Goal: Information Seeking & Learning: Learn about a topic

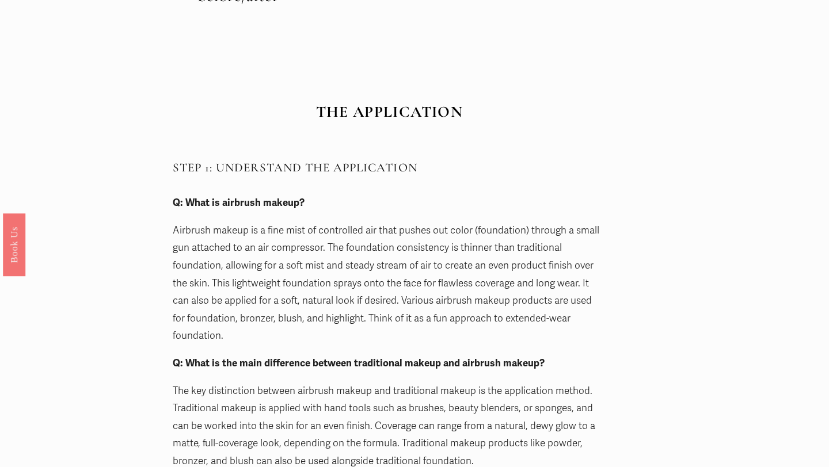
scroll to position [812, 0]
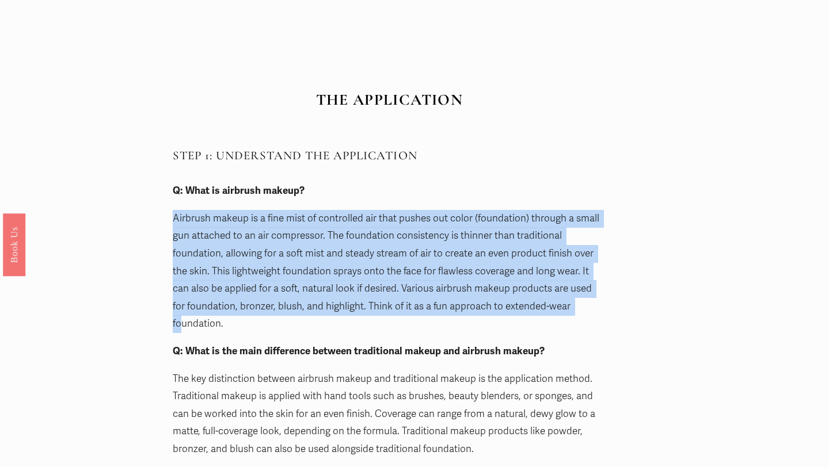
drag, startPoint x: 176, startPoint y: 218, endPoint x: 564, endPoint y: 314, distance: 400.3
click at [564, 314] on p "Airbrush makeup is a fine mist of controlled air that pushes out color (foundat…" at bounding box center [389, 271] width 433 height 123
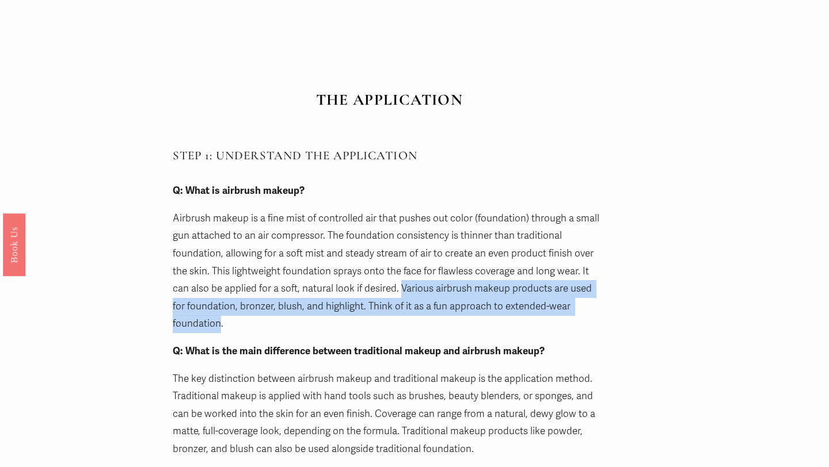
drag, startPoint x: 564, startPoint y: 314, endPoint x: 431, endPoint y: 295, distance: 134.9
click at [431, 295] on p "Airbrush makeup is a fine mist of controlled air that pushes out color (foundat…" at bounding box center [389, 271] width 433 height 123
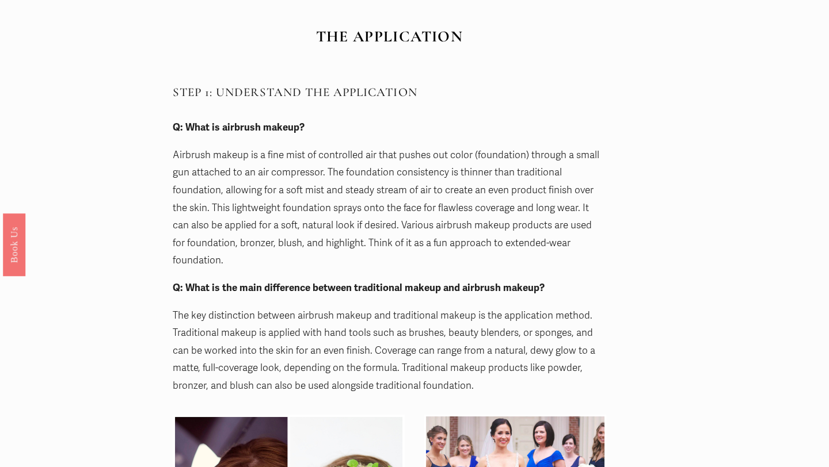
scroll to position [879, 0]
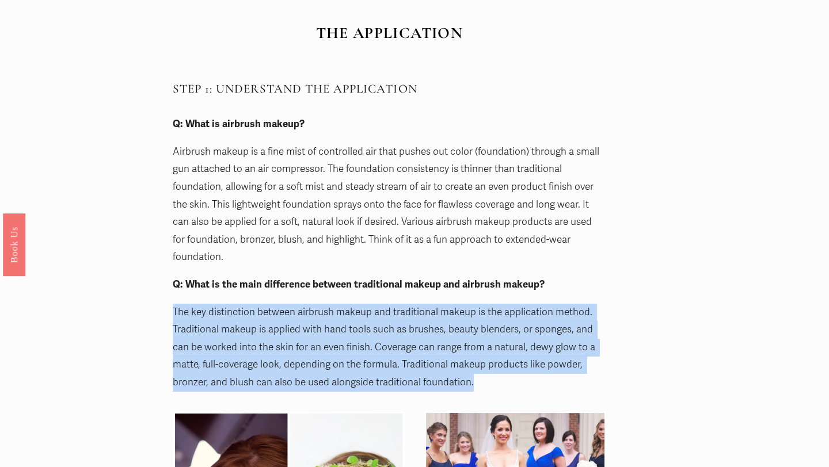
drag, startPoint x: 295, startPoint y: 286, endPoint x: 515, endPoint y: 376, distance: 237.5
click at [515, 376] on div "STEP 1: UNDERSTAND THE APPLICATION Q: What is airbrush makeup? Airbrush makeup …" at bounding box center [389, 236] width 453 height 329
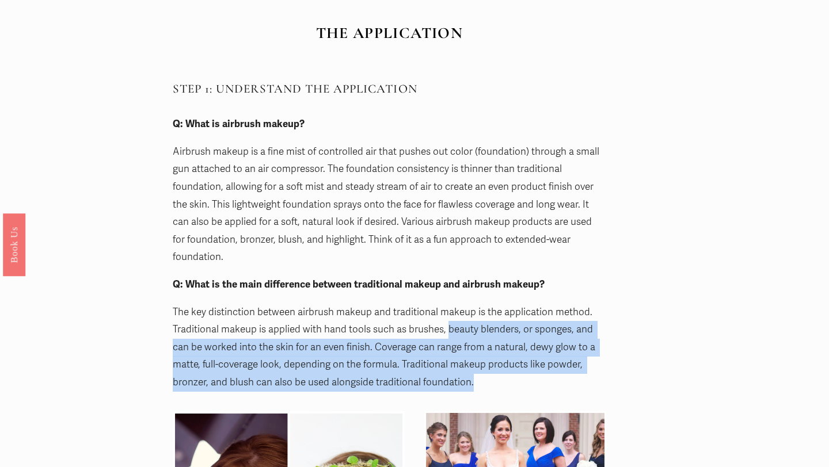
drag, startPoint x: 515, startPoint y: 376, endPoint x: 466, endPoint y: 310, distance: 81.8
click at [466, 311] on div "STEP 1: UNDERSTAND THE APPLICATION Q: What is airbrush makeup? Airbrush makeup …" at bounding box center [389, 236] width 453 height 329
click at [466, 310] on p "The key distinction between airbrush makeup and traditional makeup is the appli…" at bounding box center [389, 348] width 433 height 88
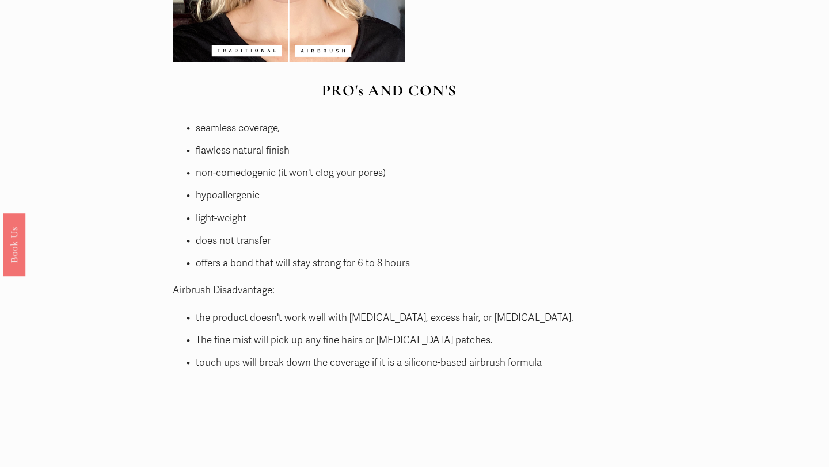
scroll to position [2777, 0]
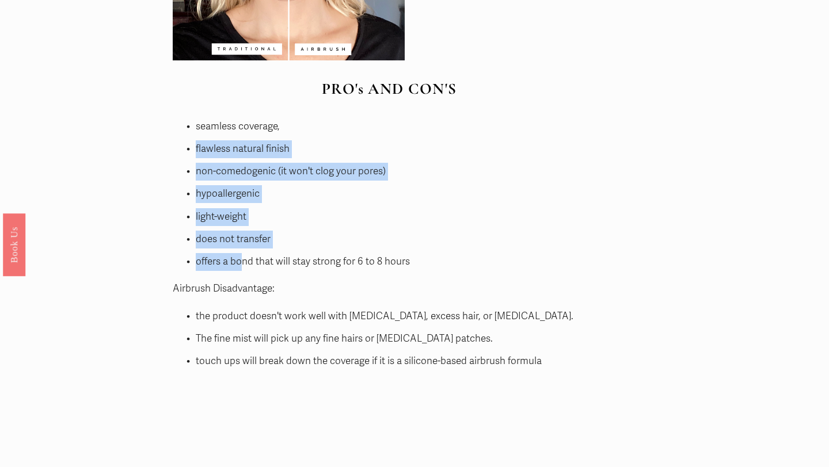
drag, startPoint x: 201, startPoint y: 120, endPoint x: 245, endPoint y: 258, distance: 144.3
click at [244, 255] on div "PRO's AND CON'S Airbrush Benefits: seamless coverage, flawless natural finish n…" at bounding box center [389, 225] width 433 height 290
click at [245, 258] on div "PRO's AND CON'S Airbrush Benefits: seamless coverage, flawless natural finish n…" at bounding box center [389, 225] width 433 height 290
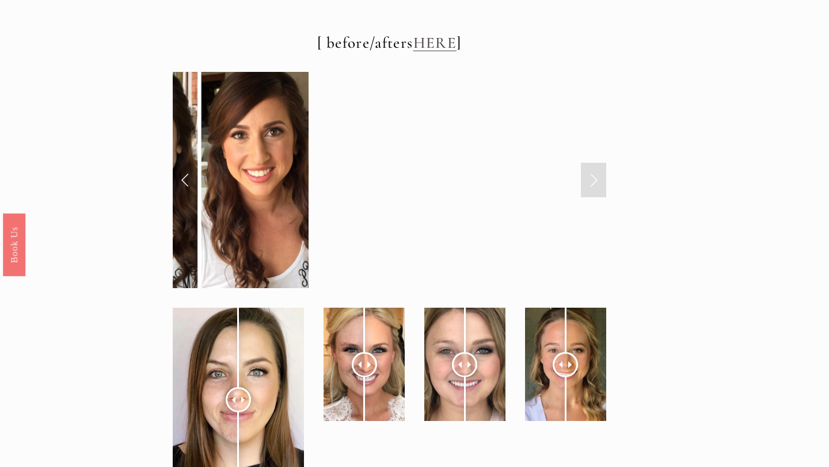
scroll to position [4004, 0]
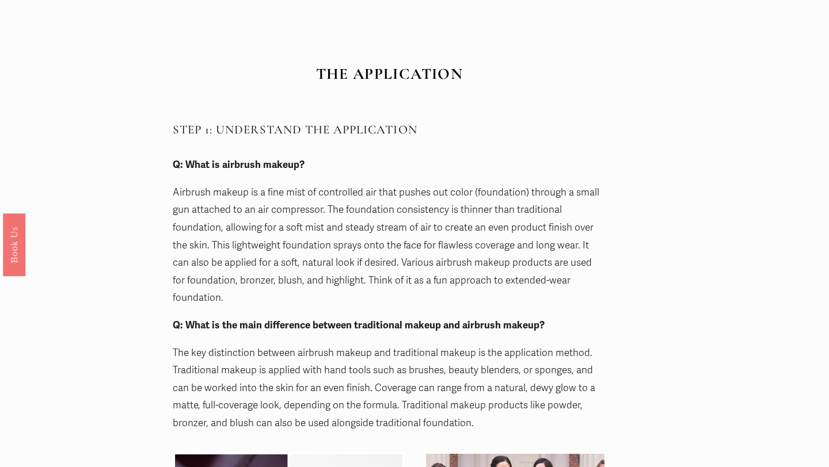
scroll to position [840, 0]
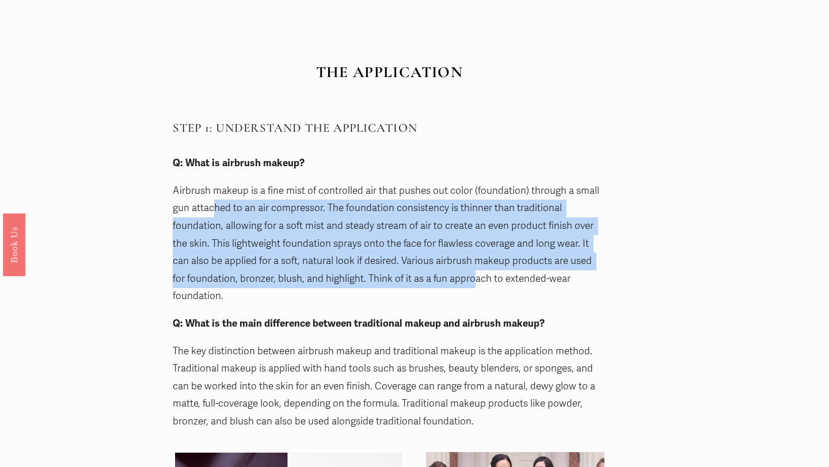
drag, startPoint x: 213, startPoint y: 206, endPoint x: 460, endPoint y: 284, distance: 258.8
click at [460, 284] on p "Airbrush makeup is a fine mist of controlled air that pushes out color (foundat…" at bounding box center [389, 243] width 433 height 123
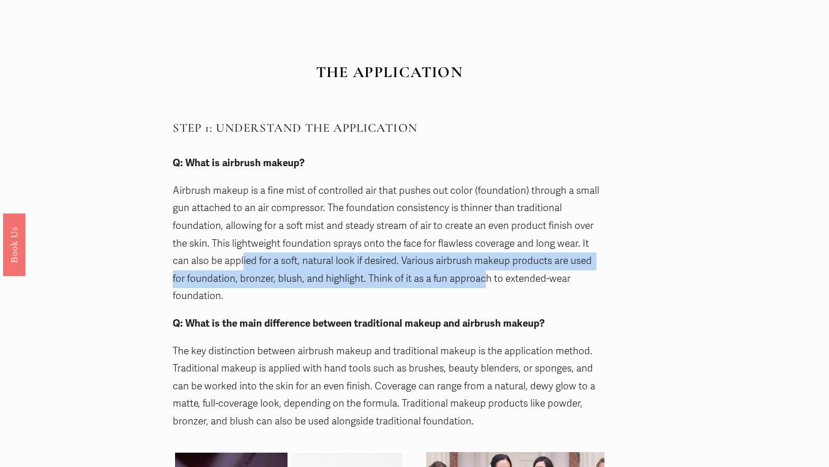
drag, startPoint x: 464, startPoint y: 284, endPoint x: 240, endPoint y: 257, distance: 225.6
click at [241, 257] on p "Airbrush makeup is a fine mist of controlled air that pushes out color (foundat…" at bounding box center [389, 243] width 433 height 123
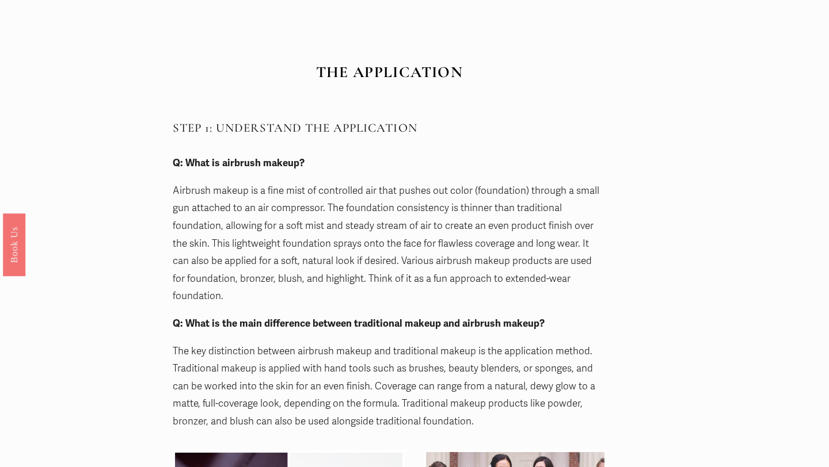
click at [219, 245] on p "Airbrush makeup is a fine mist of controlled air that pushes out color (foundat…" at bounding box center [389, 243] width 433 height 123
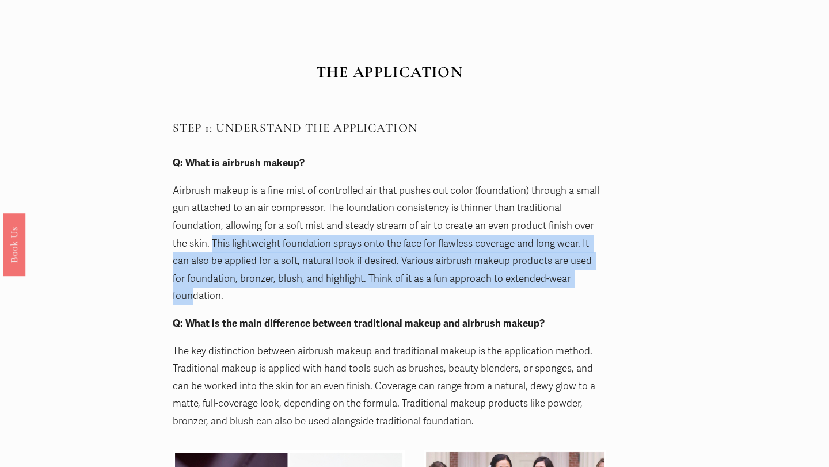
drag, startPoint x: 214, startPoint y: 243, endPoint x: 573, endPoint y: 284, distance: 361.5
click at [574, 285] on p "Airbrush makeup is a fine mist of controlled air that pushes out color (foundat…" at bounding box center [389, 243] width 433 height 123
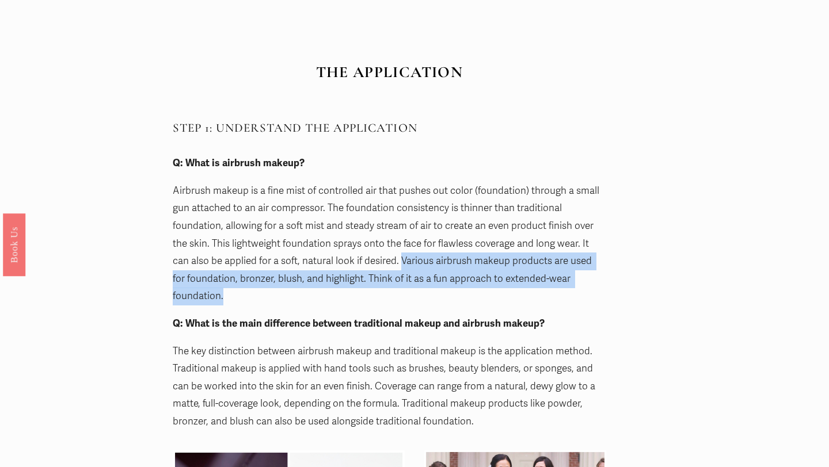
drag, startPoint x: 638, startPoint y: 288, endPoint x: 405, endPoint y: 261, distance: 235.2
click at [404, 260] on p "Airbrush makeup is a fine mist of controlled air that pushes out color (foundat…" at bounding box center [389, 243] width 433 height 123
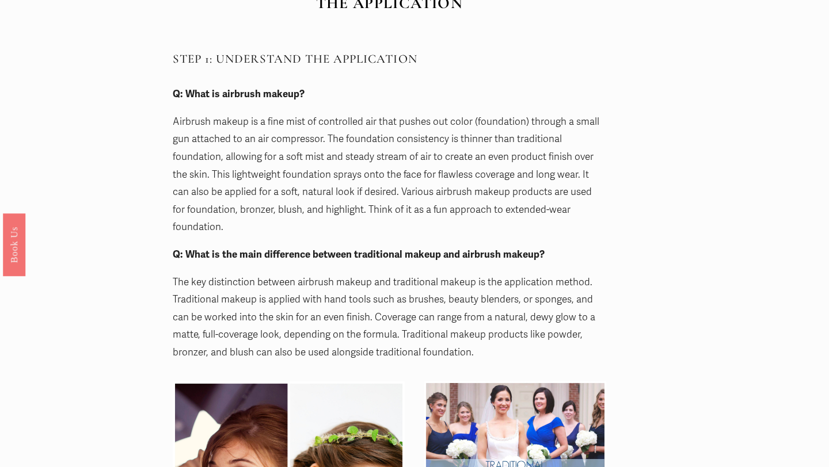
scroll to position [939, 0]
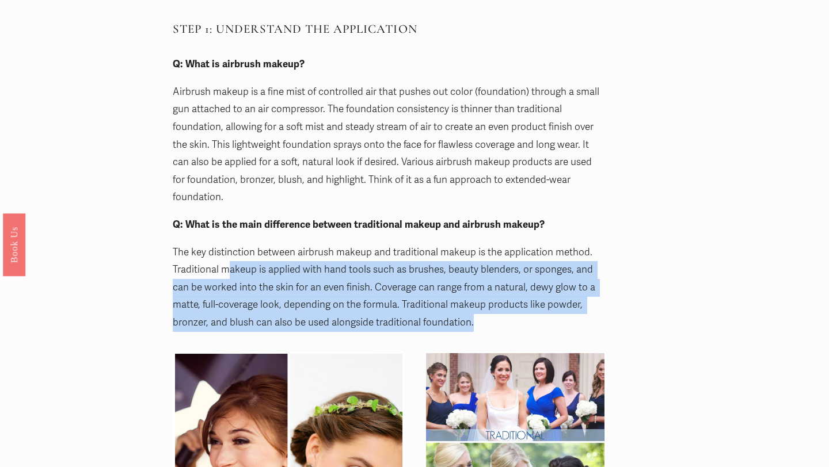
drag, startPoint x: 228, startPoint y: 252, endPoint x: 525, endPoint y: 314, distance: 303.5
click at [528, 314] on div "STEP 1: UNDERSTAND THE APPLICATION Q: What is airbrush makeup? Airbrush makeup …" at bounding box center [389, 176] width 453 height 329
click at [525, 314] on div "STEP 1: UNDERSTAND THE APPLICATION Q: What is airbrush makeup? Airbrush makeup …" at bounding box center [389, 176] width 453 height 329
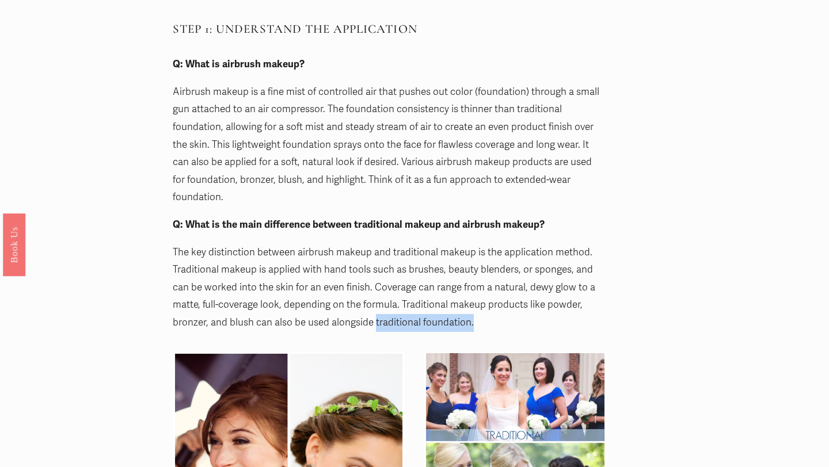
drag, startPoint x: 525, startPoint y: 314, endPoint x: 405, endPoint y: 308, distance: 120.5
click at [405, 308] on div "STEP 1: UNDERSTAND THE APPLICATION Q: What is airbrush makeup? Airbrush makeup …" at bounding box center [389, 176] width 453 height 329
click at [405, 308] on p "The key distinction between airbrush makeup and traditional makeup is the appli…" at bounding box center [389, 288] width 433 height 88
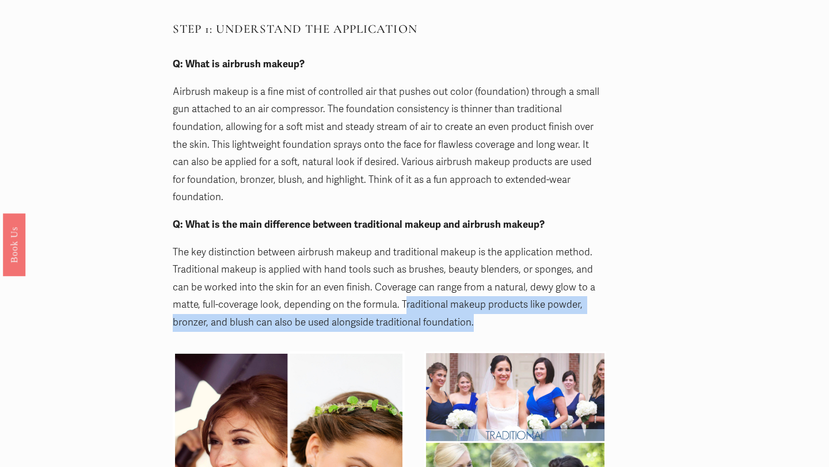
drag, startPoint x: 404, startPoint y: 287, endPoint x: 493, endPoint y: 311, distance: 92.3
click at [496, 311] on p "The key distinction between airbrush makeup and traditional makeup is the appli…" at bounding box center [389, 288] width 433 height 88
click at [493, 311] on p "The key distinction between airbrush makeup and traditional makeup is the appli…" at bounding box center [389, 288] width 433 height 88
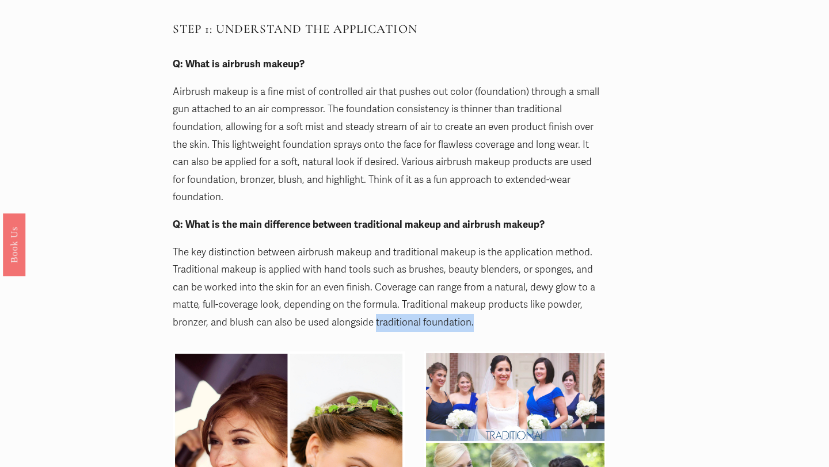
drag, startPoint x: 493, startPoint y: 311, endPoint x: 409, endPoint y: 297, distance: 85.2
click at [411, 299] on p "The key distinction between airbrush makeup and traditional makeup is the appli…" at bounding box center [389, 288] width 433 height 88
click at [409, 297] on p "The key distinction between airbrush makeup and traditional makeup is the appli…" at bounding box center [389, 288] width 433 height 88
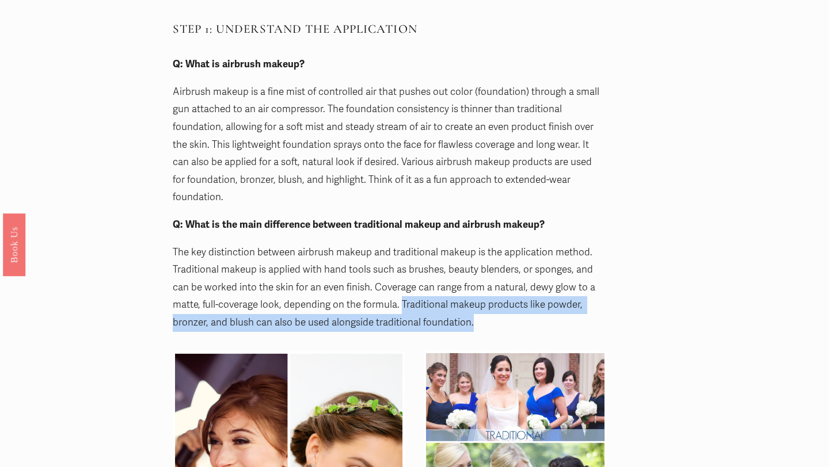
drag, startPoint x: 401, startPoint y: 285, endPoint x: 486, endPoint y: 311, distance: 89.4
click at [486, 311] on p "The key distinction between airbrush makeup and traditional makeup is the appli…" at bounding box center [389, 288] width 433 height 88
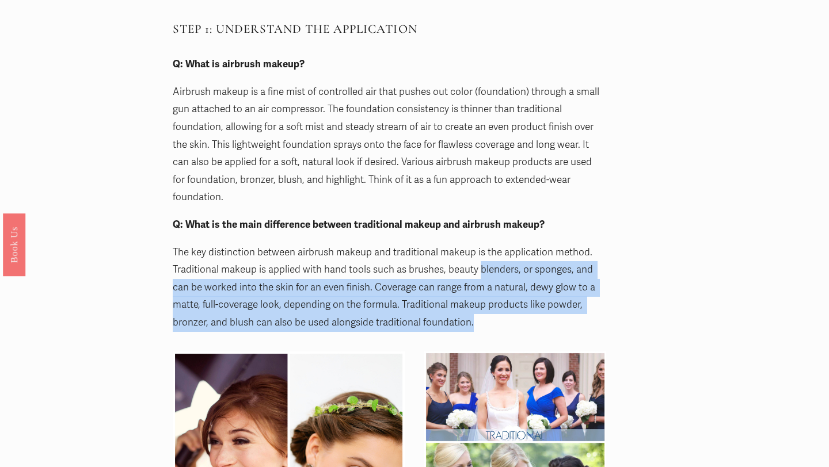
drag, startPoint x: 486, startPoint y: 311, endPoint x: 491, endPoint y: 257, distance: 54.3
click at [491, 257] on p "The key distinction between airbrush makeup and traditional makeup is the appli…" at bounding box center [389, 288] width 433 height 88
click at [414, 280] on p "The key distinction between airbrush makeup and traditional makeup is the appli…" at bounding box center [389, 288] width 433 height 88
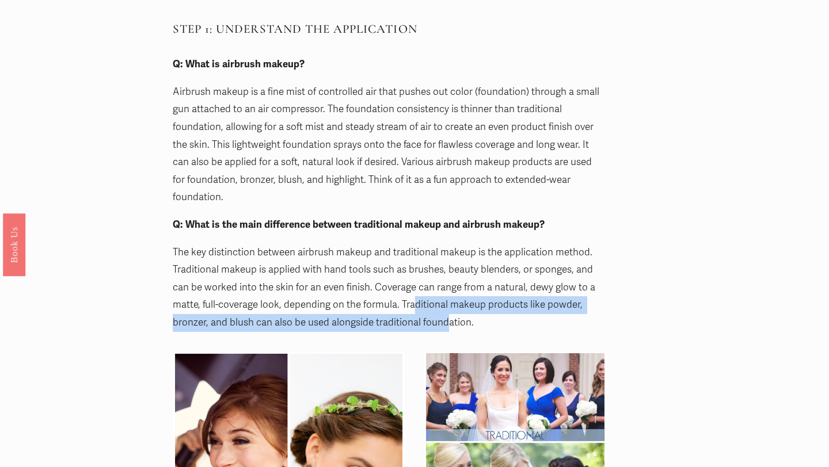
drag, startPoint x: 415, startPoint y: 280, endPoint x: 453, endPoint y: 304, distance: 45.3
click at [453, 304] on p "The key distinction between airbrush makeup and traditional makeup is the appli…" at bounding box center [389, 288] width 433 height 88
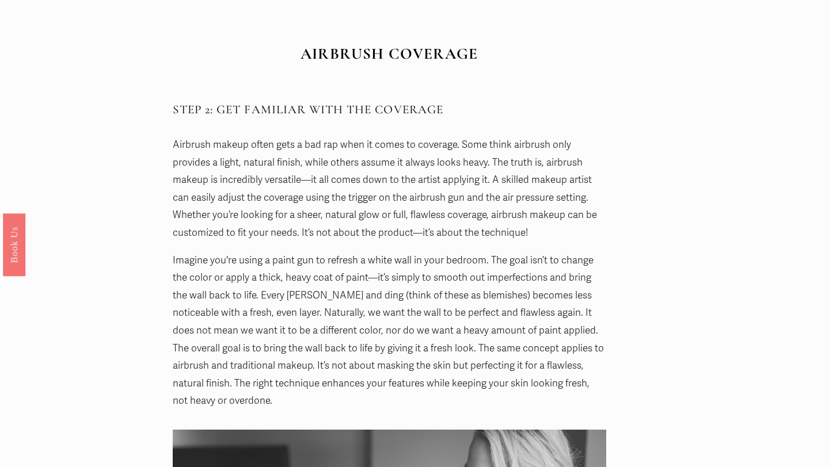
scroll to position [1606, 0]
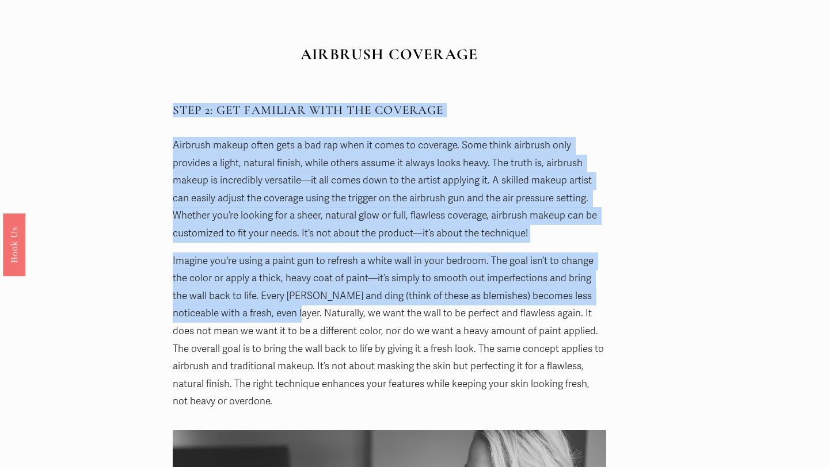
drag, startPoint x: 164, startPoint y: 59, endPoint x: 312, endPoint y: 302, distance: 284.4
click at [310, 302] on p "Imagine you're using a paint gun to refresh a white wall in your bedroom. The g…" at bounding box center [389, 332] width 433 height 158
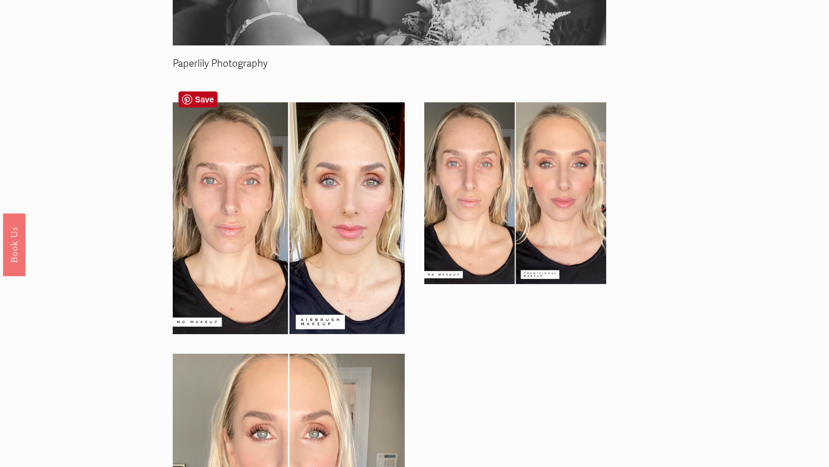
scroll to position [2250, 0]
